Goal: Task Accomplishment & Management: Manage account settings

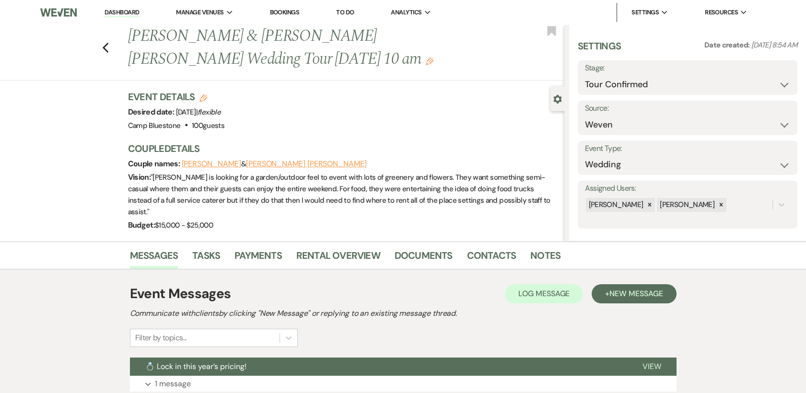
select select "4"
select select "1"
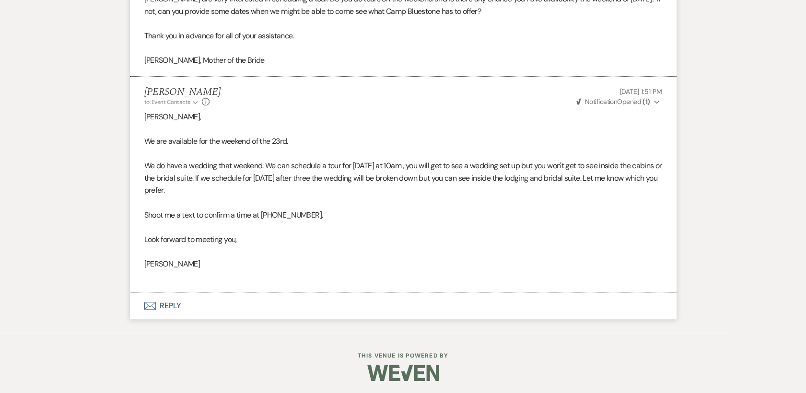
scroll to position [8, 0]
select select "4"
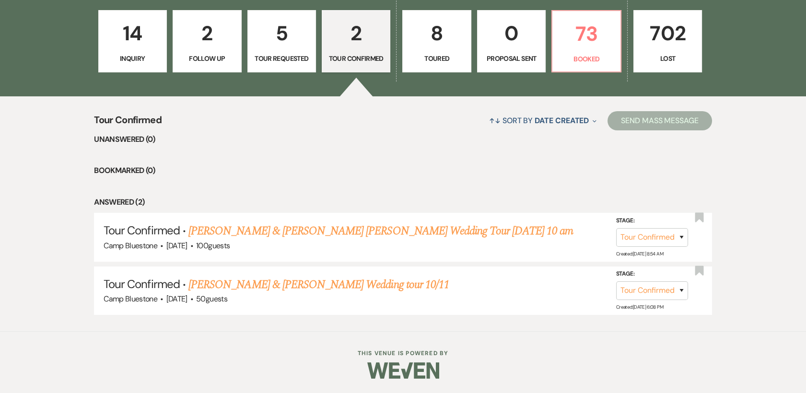
scroll to position [284, 0]
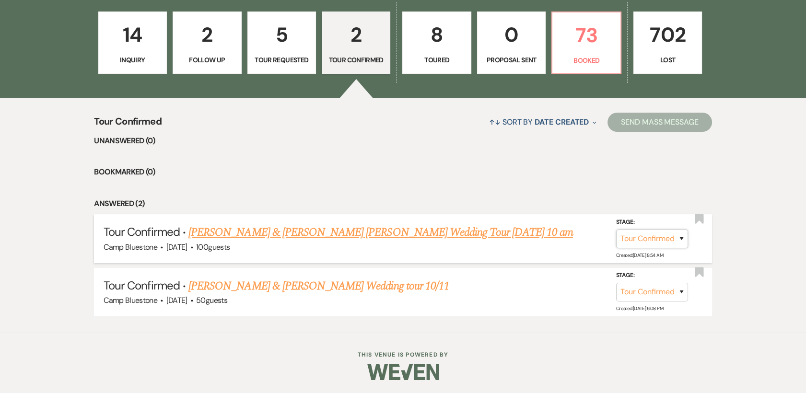
click at [679, 237] on select "Inquiry Follow Up Tour Requested Tour Confirmed Toured Proposal Sent Booked Lost" at bounding box center [652, 238] width 72 height 19
select select "5"
click at [616, 229] on select "Inquiry Follow Up Tour Requested Tour Confirmed Toured Proposal Sent Booked Lost" at bounding box center [652, 238] width 72 height 19
click at [666, 232] on button "Save" at bounding box center [669, 238] width 48 height 19
